Goal: Check status: Check status

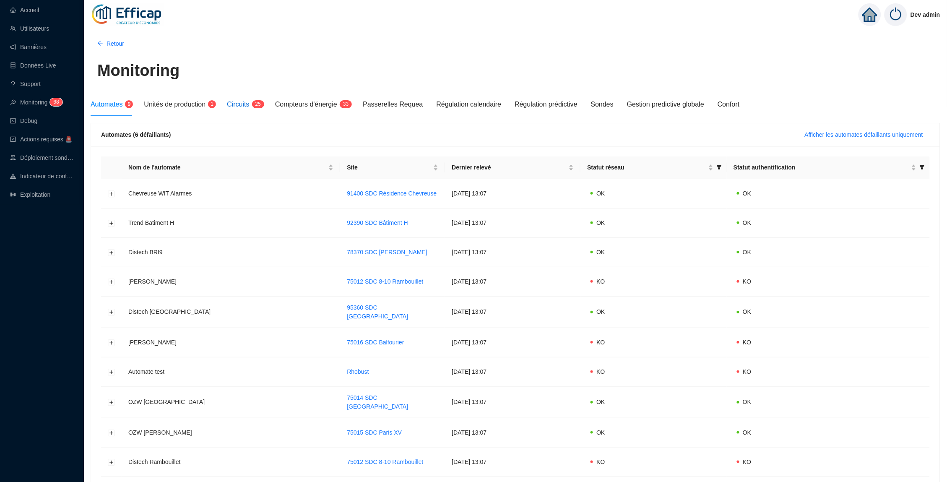
click at [242, 104] on span "Circuits" at bounding box center [238, 104] width 22 height 7
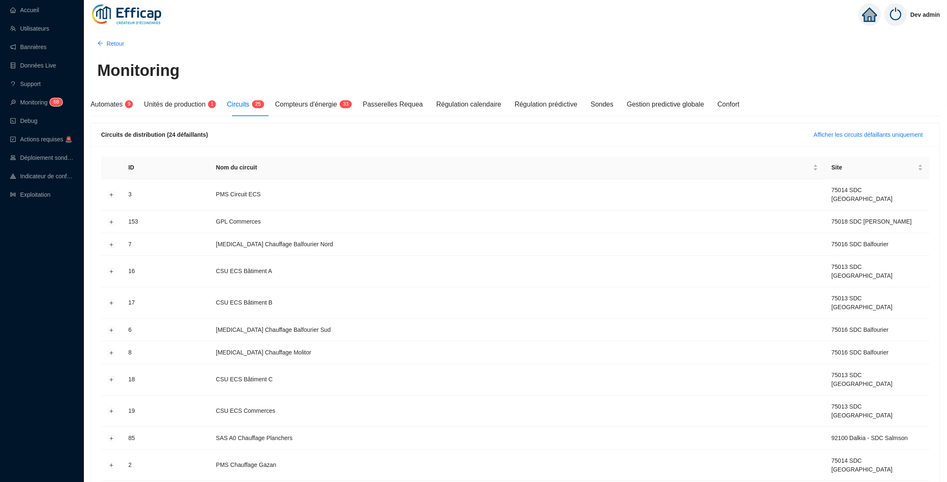
click at [851, 126] on div "Circuits de distribution (24 défaillants) Afficher les circuits défaillants uni…" at bounding box center [515, 134] width 849 height 23
click at [848, 129] on button "Afficher les circuits défaillants uniquement" at bounding box center [869, 134] width 122 height 13
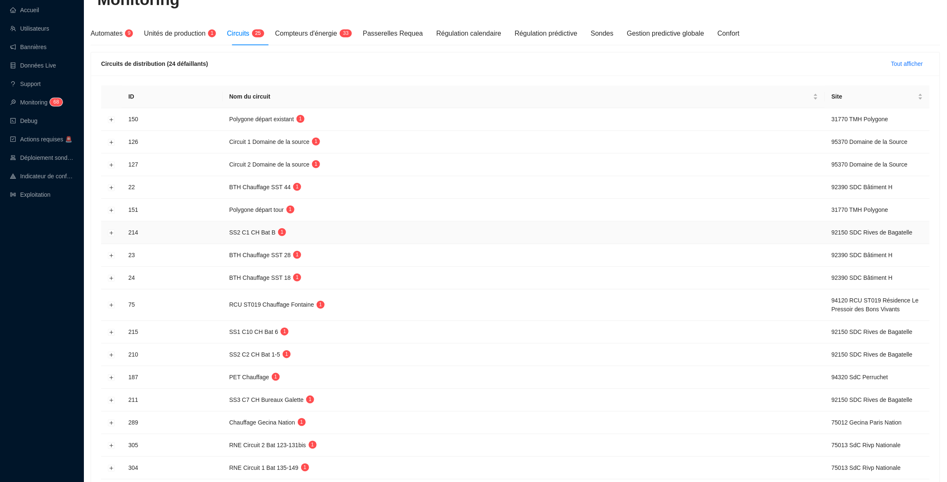
scroll to position [65, 0]
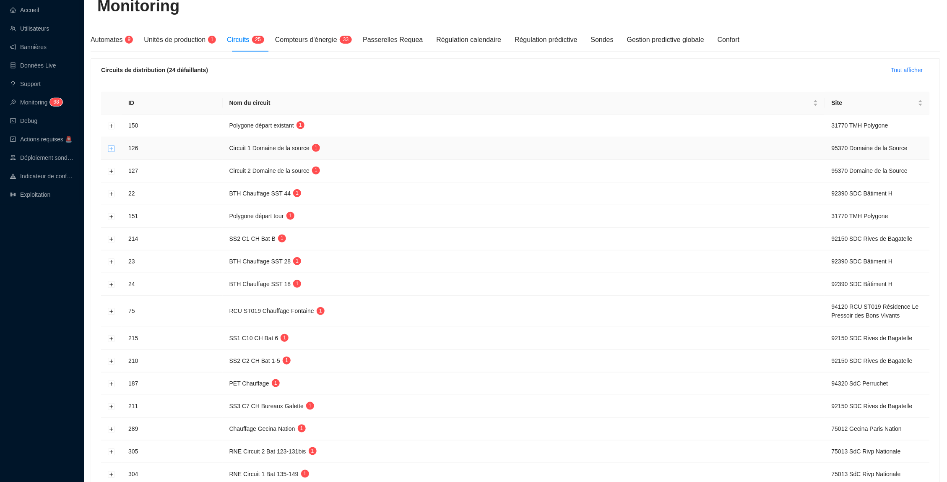
click at [113, 145] on button "Développer la ligne" at bounding box center [111, 148] width 7 height 7
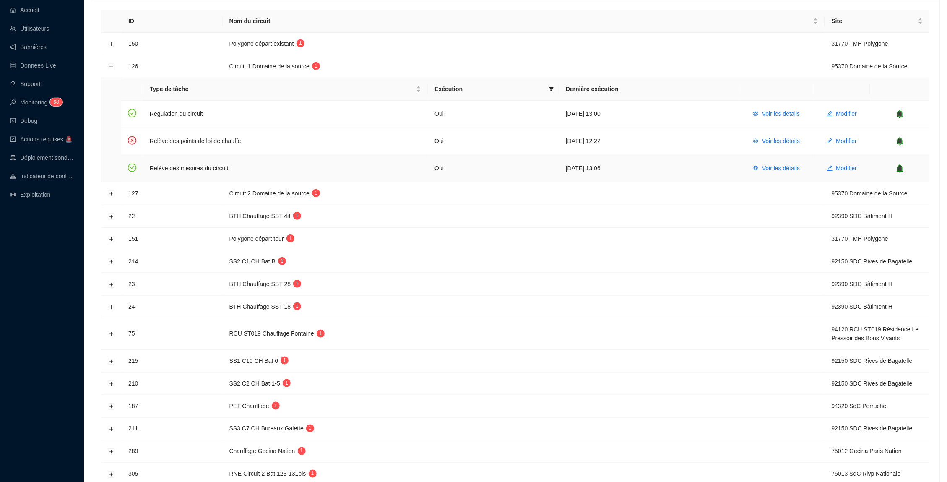
scroll to position [239, 0]
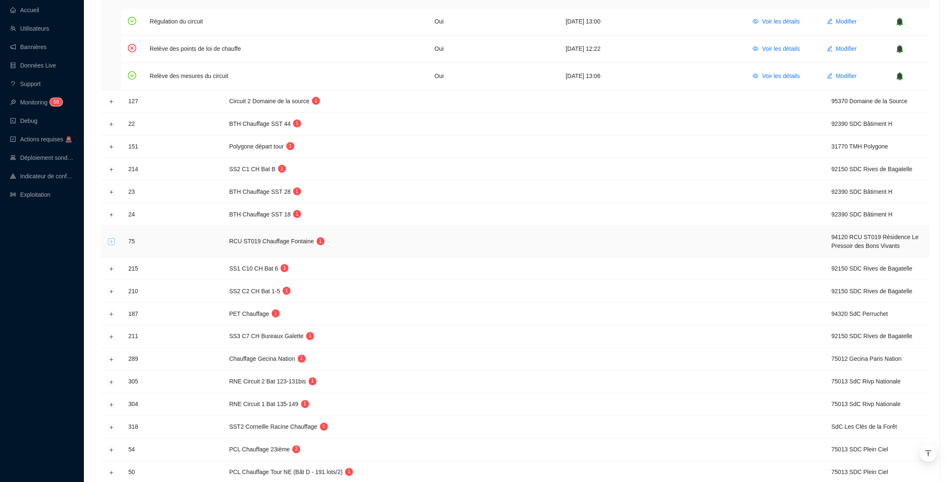
click at [113, 239] on button "Développer la ligne" at bounding box center [111, 242] width 7 height 7
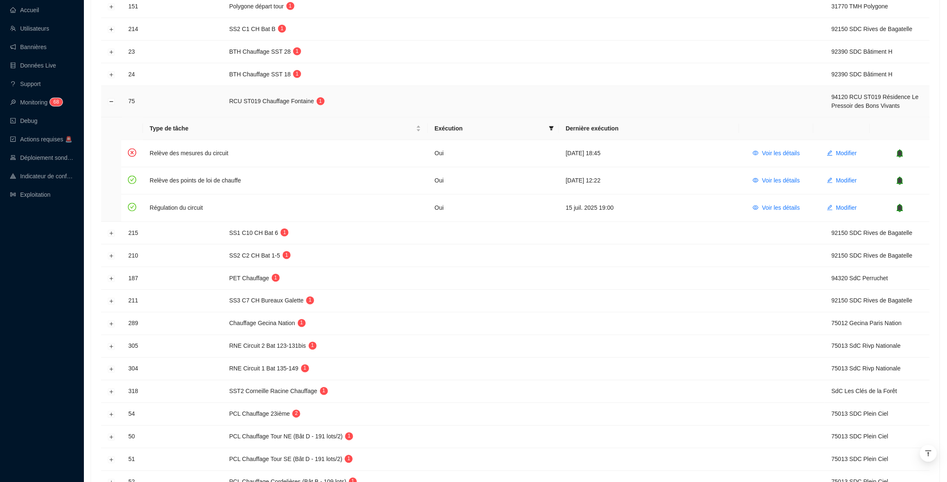
scroll to position [278, 0]
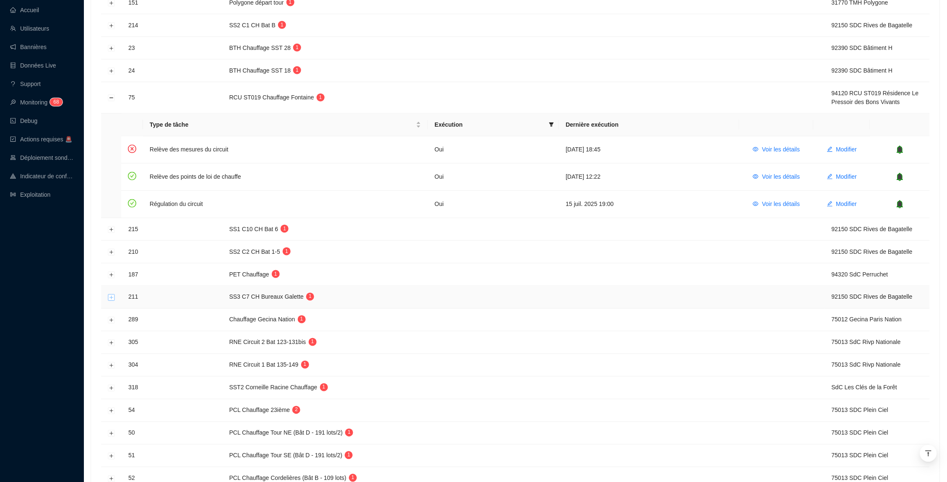
click at [112, 294] on button "Développer la ligne" at bounding box center [111, 297] width 7 height 7
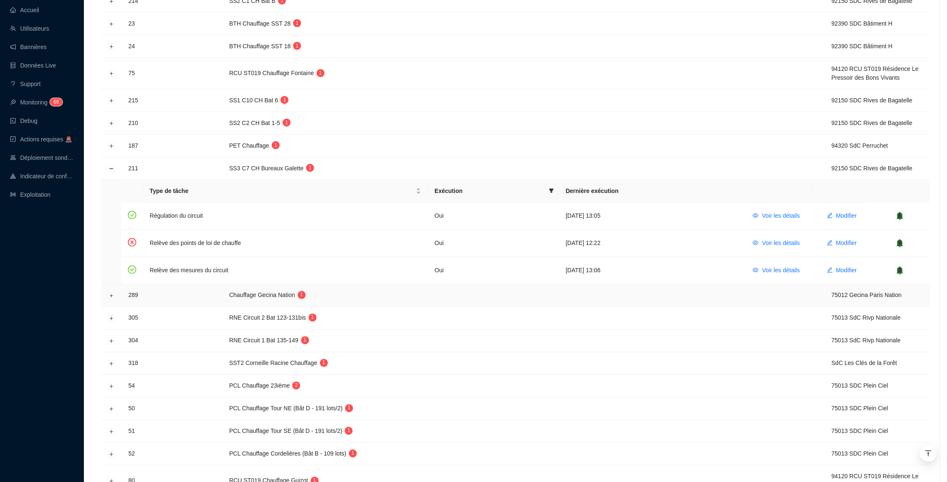
scroll to position [307, 0]
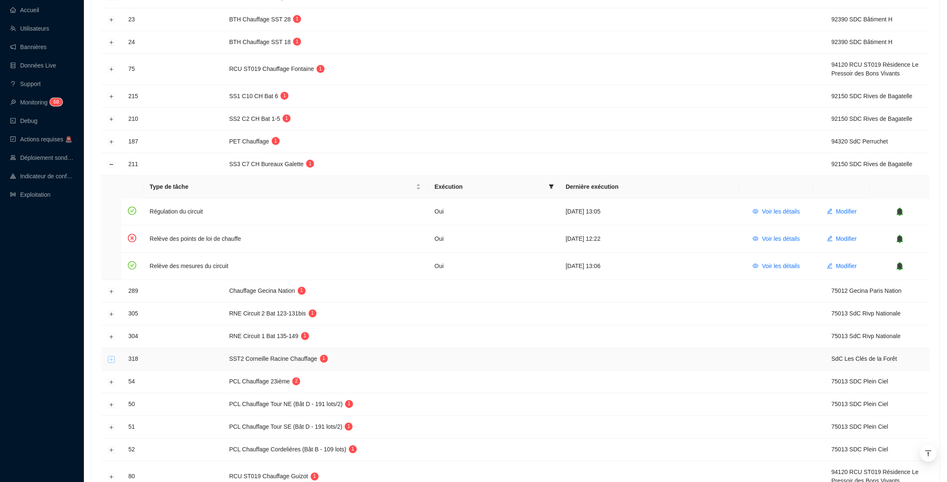
click at [115, 356] on button "Développer la ligne" at bounding box center [111, 359] width 7 height 7
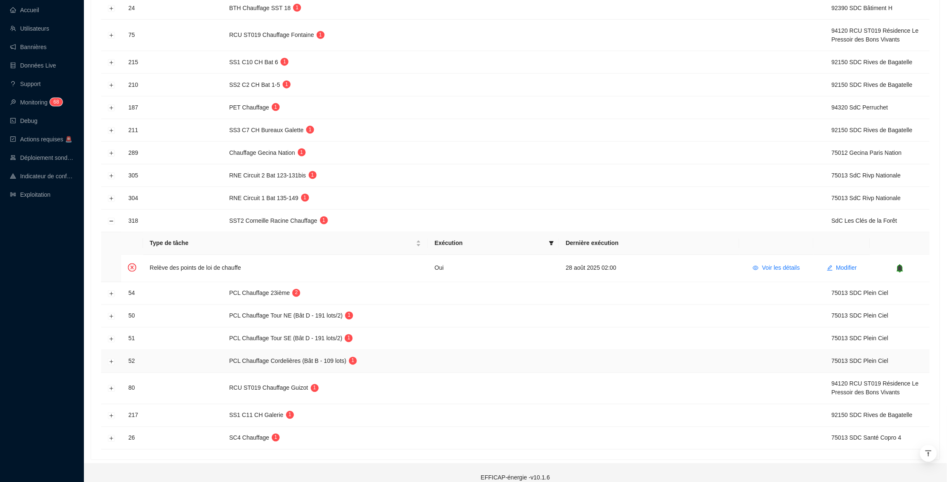
scroll to position [340, 0]
click at [114, 336] on button "Développer la ligne" at bounding box center [111, 339] width 7 height 7
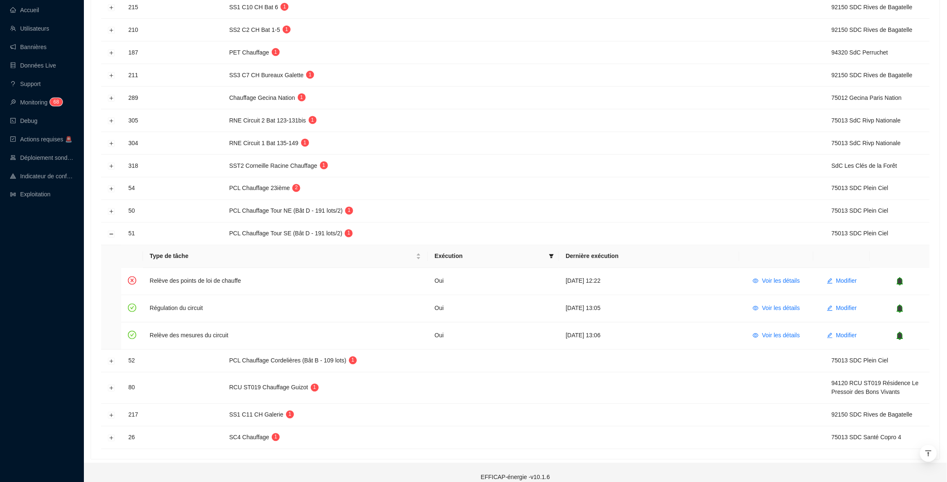
scroll to position [395, 0]
